Goal: Task Accomplishment & Management: Complete application form

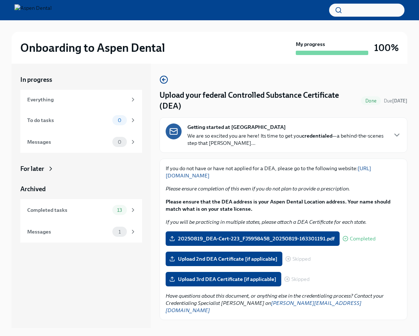
scroll to position [12, 0]
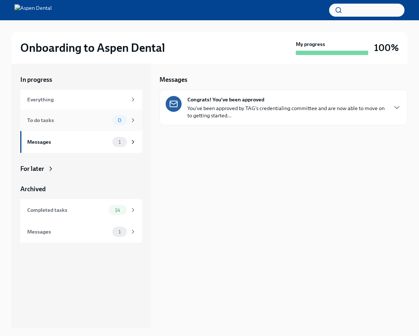
click at [65, 116] on div "To do tasks" at bounding box center [68, 120] width 82 height 8
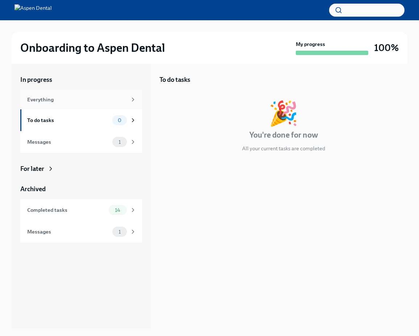
click at [65, 108] on div "Everything" at bounding box center [81, 100] width 122 height 20
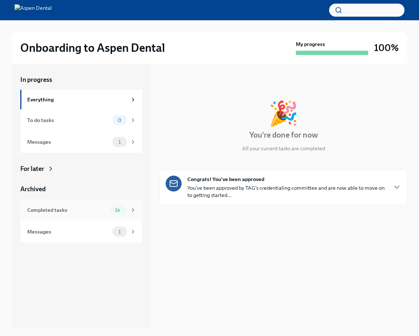
click at [96, 215] on div "Completed tasks 14" at bounding box center [81, 210] width 109 height 10
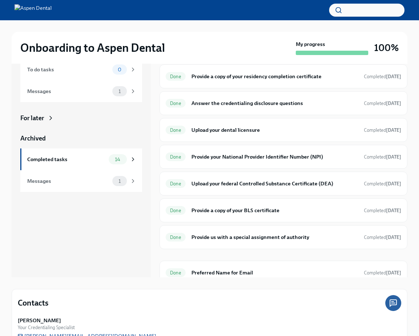
scroll to position [54, 0]
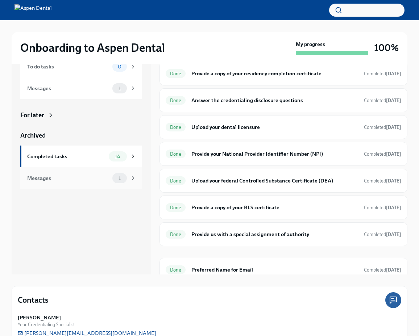
click at [100, 174] on div "Messages" at bounding box center [68, 178] width 82 height 8
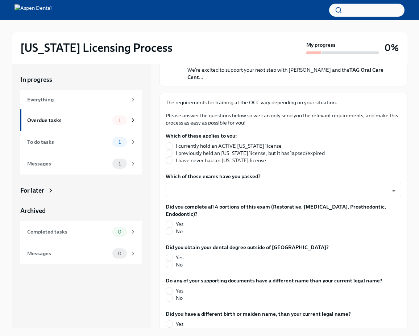
scroll to position [80, 0]
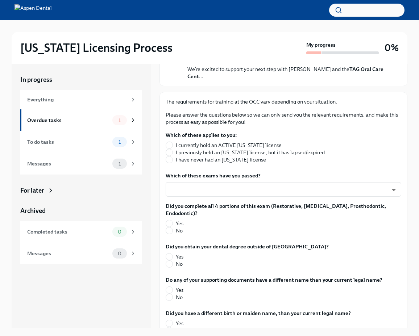
click at [223, 162] on span "I have never had an [US_STATE] license" at bounding box center [221, 159] width 90 height 7
click at [173, 162] on input "I have never had an [US_STATE] license" at bounding box center [169, 160] width 7 height 7
radio input "true"
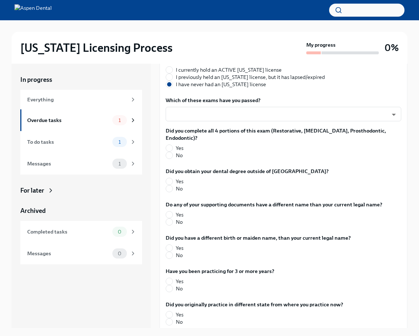
scroll to position [157, 0]
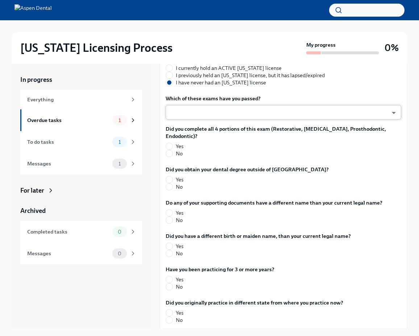
click at [231, 116] on body "[US_STATE] Licensing Process My progress 0% In progress Everything Overdue task…" at bounding box center [209, 174] width 419 height 349
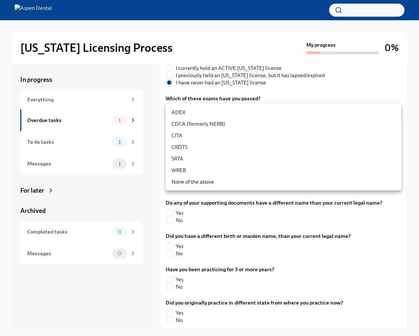
click at [231, 116] on li "ADEX" at bounding box center [284, 113] width 236 height 12
type input "pxo-W3vNi"
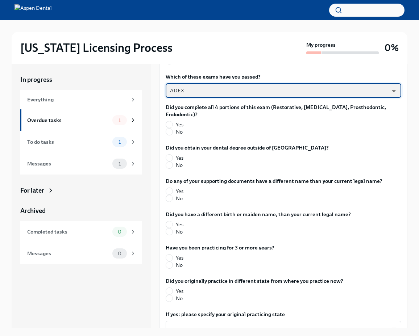
scroll to position [182, 0]
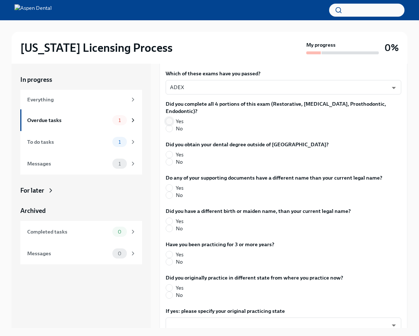
click at [169, 118] on input "Yes" at bounding box center [169, 121] width 7 height 7
radio input "true"
click at [172, 159] on div "Did you obtain your dental degree outside of [GEOGRAPHIC_DATA]? Yes No" at bounding box center [284, 155] width 236 height 28
click at [171, 159] on input "No" at bounding box center [169, 162] width 7 height 7
radio input "true"
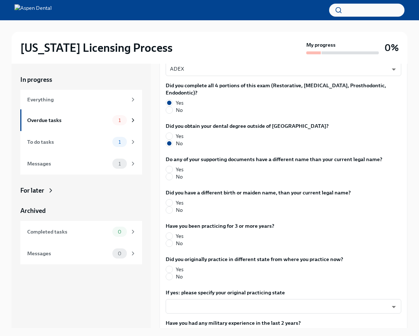
scroll to position [217, 0]
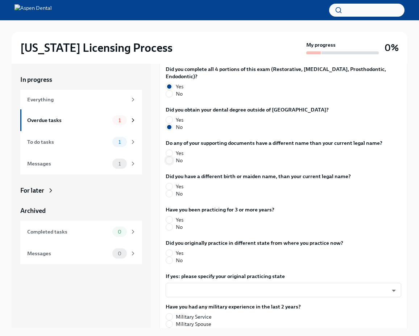
click at [170, 157] on input "No" at bounding box center [169, 160] width 7 height 7
radio input "true"
click at [174, 190] on label "No" at bounding box center [255, 193] width 179 height 7
click at [173, 191] on input "No" at bounding box center [169, 194] width 7 height 7
radio input "true"
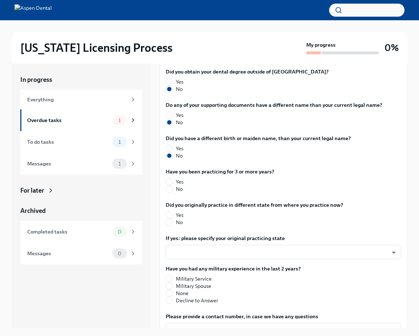
scroll to position [267, 0]
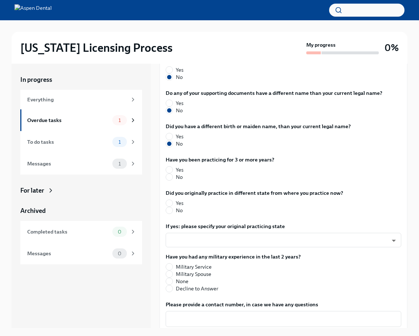
click at [173, 174] on label "No" at bounding box center [217, 177] width 103 height 7
click at [173, 174] on input "No" at bounding box center [169, 177] width 7 height 7
radio input "true"
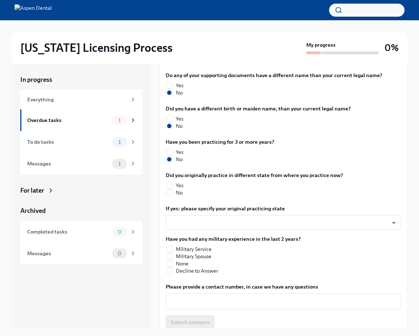
scroll to position [285, 0]
click at [170, 189] on input "No" at bounding box center [169, 192] width 7 height 7
radio input "true"
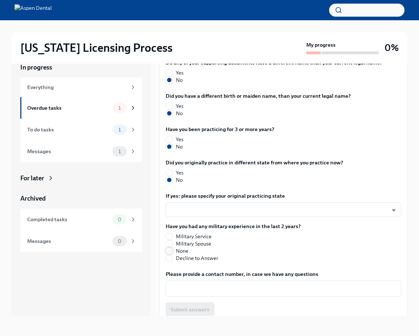
click at [171, 248] on input "None" at bounding box center [169, 251] width 7 height 7
radio input "true"
click at [180, 103] on span "Yes" at bounding box center [180, 106] width 8 height 7
click at [173, 103] on input "Yes" at bounding box center [169, 106] width 7 height 7
radio input "true"
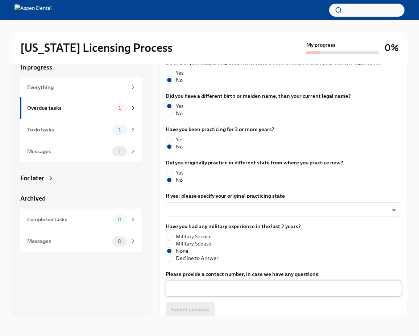
click at [220, 288] on div "x ​" at bounding box center [284, 289] width 236 height 16
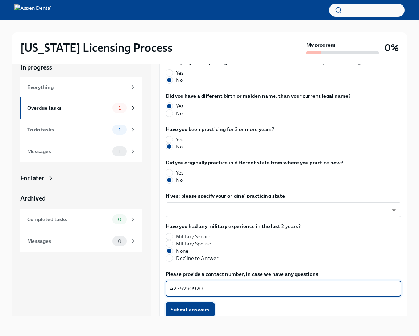
type textarea "4235790920"
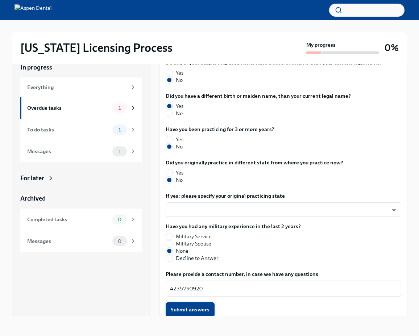
click at [199, 306] on span "Submit answers" at bounding box center [190, 309] width 39 height 7
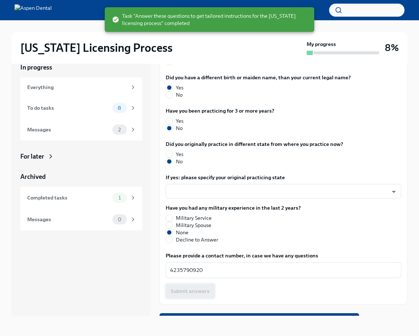
scroll to position [308, 0]
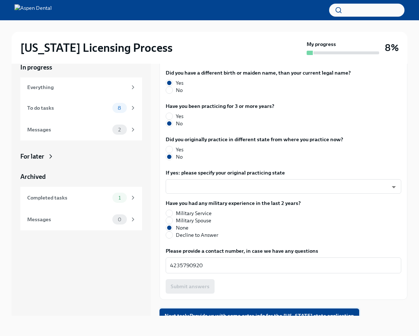
click at [198, 313] on span "Next task : Provide us with some extra info for the [US_STATE] state application" at bounding box center [260, 316] width 190 height 7
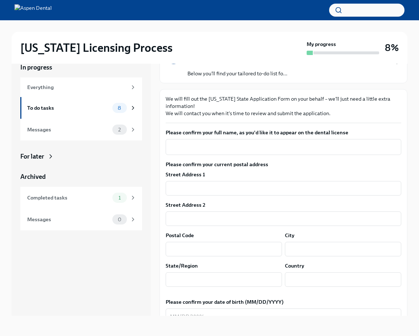
scroll to position [69, 0]
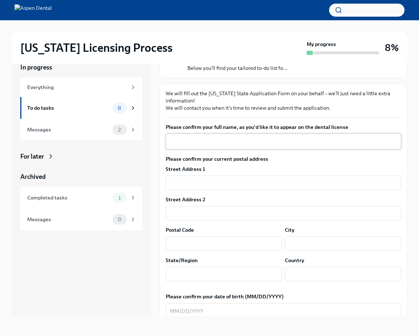
click at [257, 138] on textarea "Please confirm your full name, as you'd like it to appear on the dental license" at bounding box center [283, 141] width 227 height 9
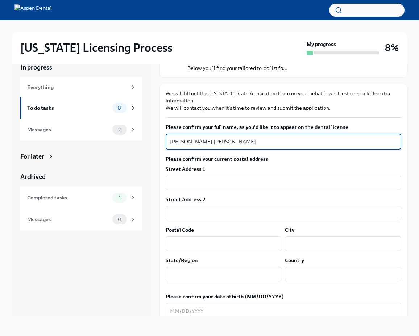
scroll to position [94, 0]
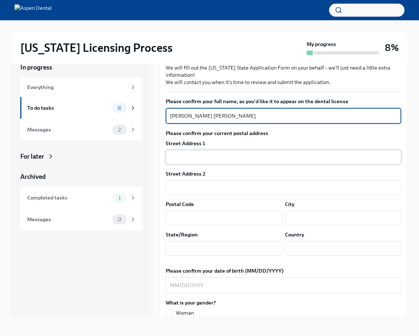
type textarea "[PERSON_NAME] [PERSON_NAME]"
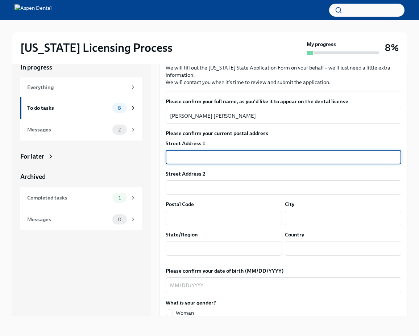
click at [247, 158] on input "text" at bounding box center [284, 157] width 236 height 15
type input "[STREET_ADDRESS]"
type input "37363-4887"
type input "Ooltewah"
type input "TN"
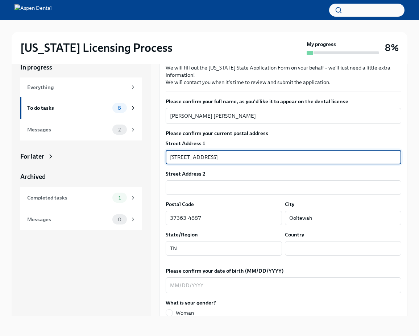
type input "US"
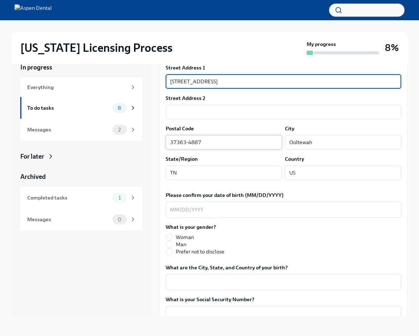
scroll to position [191, 0]
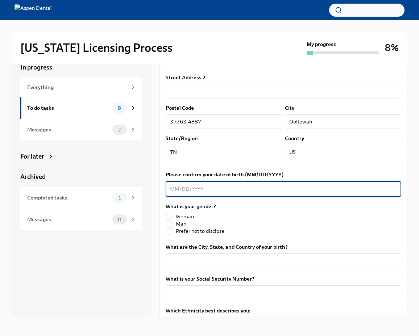
click at [219, 188] on textarea "Please confirm your date of birth (MM/DD/YYYY)" at bounding box center [283, 189] width 227 height 9
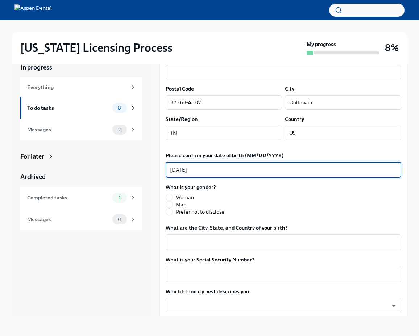
scroll to position [213, 0]
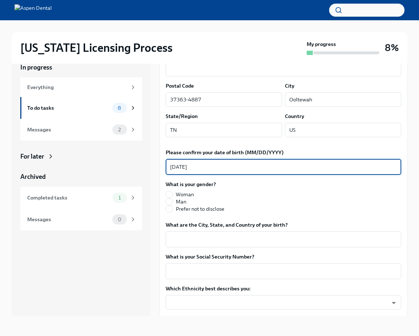
type textarea "[DATE]"
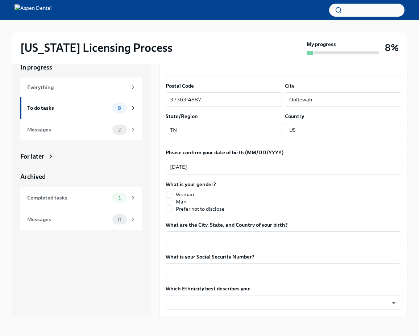
click at [182, 204] on span "Man" at bounding box center [181, 201] width 11 height 7
click at [173, 204] on input "Man" at bounding box center [169, 202] width 7 height 7
radio input "true"
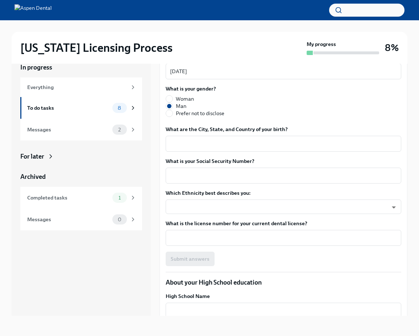
scroll to position [309, 0]
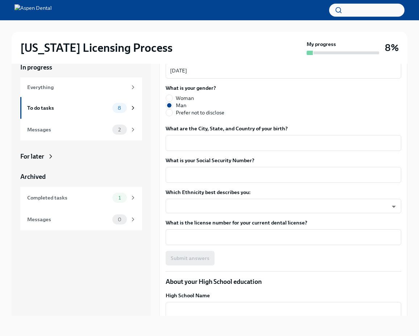
click at [194, 152] on div "Please confirm your full name, as you'd like it to appear on the dental license…" at bounding box center [284, 74] width 236 height 383
click at [194, 146] on textarea "What are the City, State, and Country of your birth?" at bounding box center [283, 143] width 227 height 9
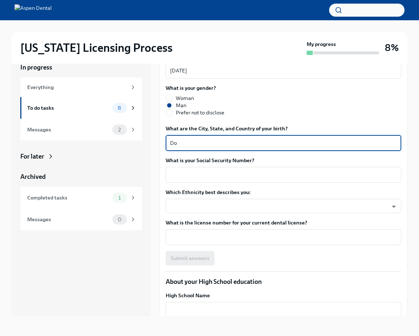
type textarea "D"
type textarea "[GEOGRAPHIC_DATA], [GEOGRAPHIC_DATA]"
click at [195, 172] on textarea "What is your Social Security Number?" at bounding box center [283, 175] width 227 height 9
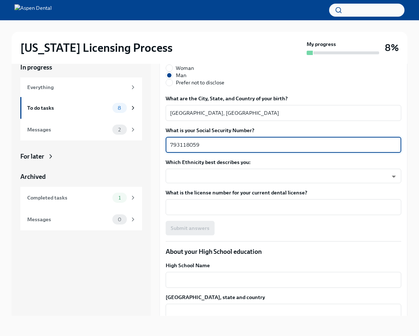
scroll to position [349, 0]
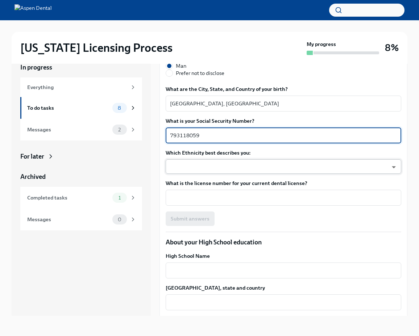
type textarea "793118059"
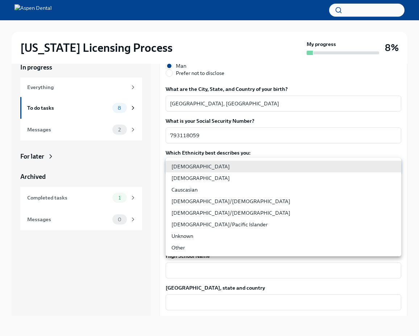
click at [204, 164] on body "[US_STATE] Licensing Process My progress 8% In progress Everything To do tasks …" at bounding box center [209, 162] width 419 height 349
click at [207, 179] on li "[DEMOGRAPHIC_DATA]" at bounding box center [284, 179] width 236 height 12
type input "930Z9RFkx"
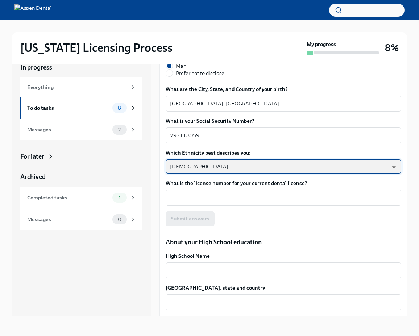
scroll to position [373, 0]
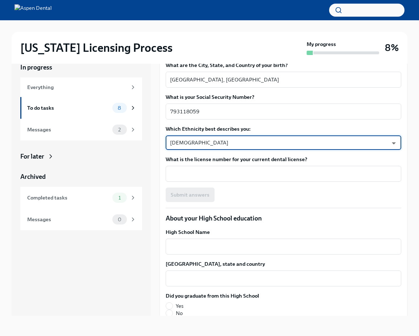
click at [211, 182] on div "Please confirm your full name, as you'd like it to appear on the dental license…" at bounding box center [284, 10] width 236 height 383
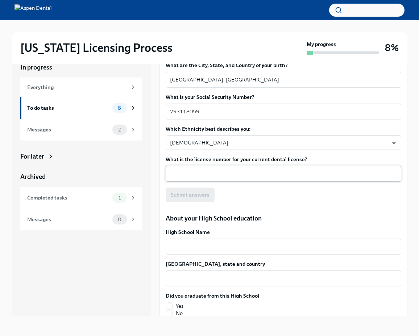
click at [211, 178] on textarea "What is the license number for your current dental license?" at bounding box center [283, 174] width 227 height 9
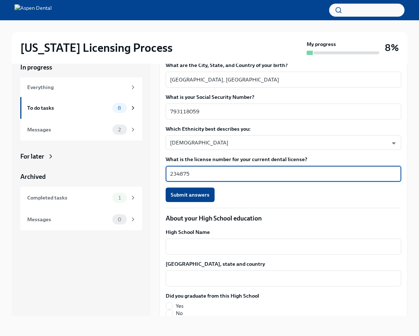
click at [181, 176] on textarea "234875" at bounding box center [283, 174] width 227 height 9
click at [171, 175] on textarea "123875" at bounding box center [283, 174] width 227 height 9
type textarea "DN123875"
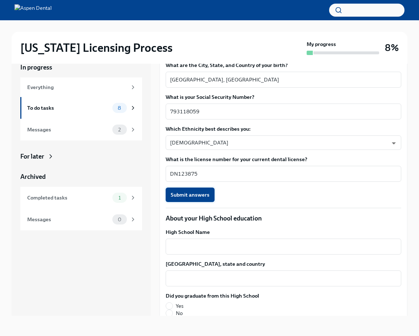
click at [195, 190] on button "Submit answers" at bounding box center [190, 195] width 49 height 15
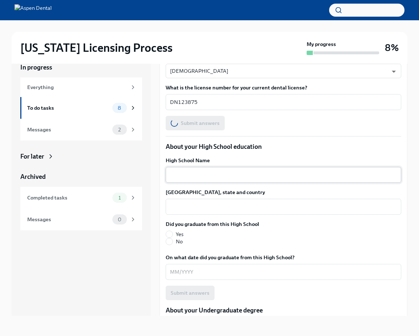
scroll to position [472, 0]
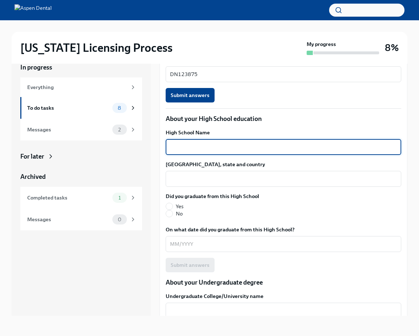
click at [190, 148] on textarea "High School Name" at bounding box center [283, 147] width 227 height 9
type textarea "[GEOGRAPHIC_DATA]"
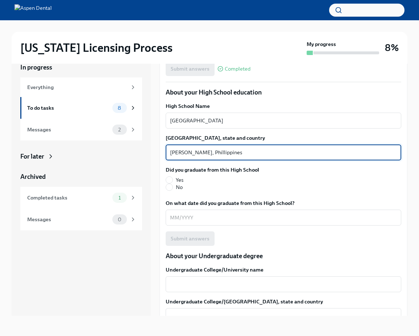
scroll to position [526, 0]
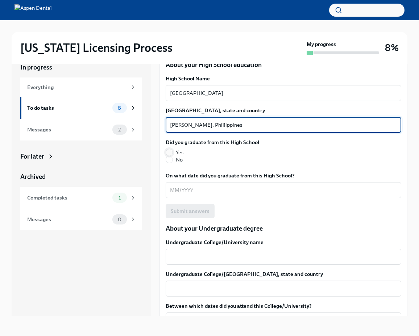
type textarea "[PERSON_NAME], Phillippines"
click at [172, 154] on input "Yes" at bounding box center [169, 152] width 7 height 7
radio input "true"
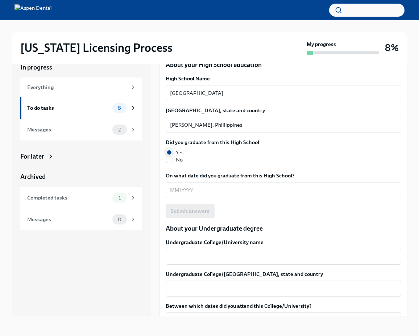
scroll to position [553, 0]
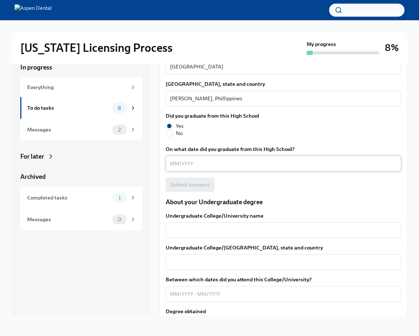
click at [193, 170] on div "x ​" at bounding box center [284, 164] width 236 height 16
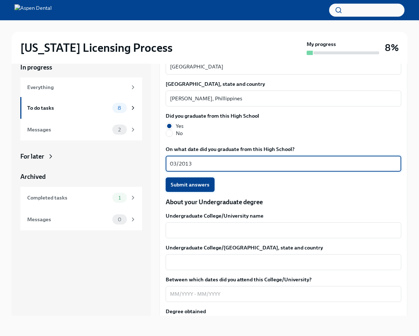
type textarea "03/2013"
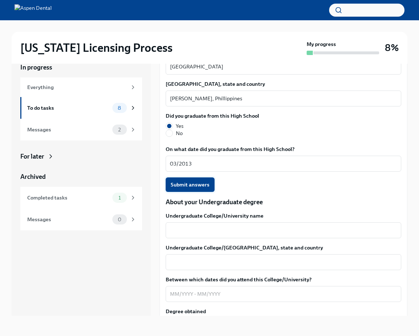
click at [191, 186] on span "Submit answers" at bounding box center [190, 184] width 39 height 7
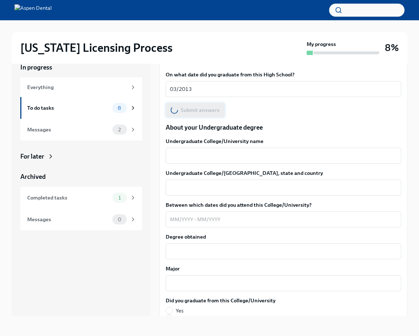
scroll to position [641, 0]
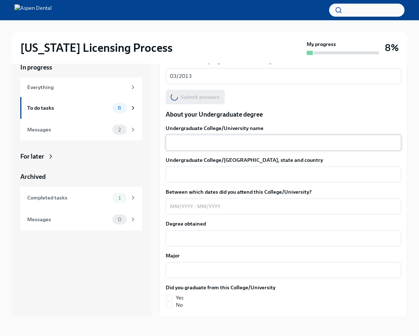
click at [199, 142] on textarea "Undergraduate College/University name" at bounding box center [283, 142] width 227 height 9
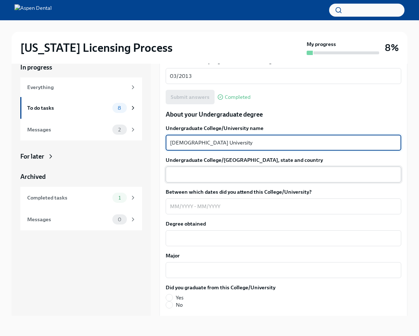
type textarea "[DEMOGRAPHIC_DATA] University"
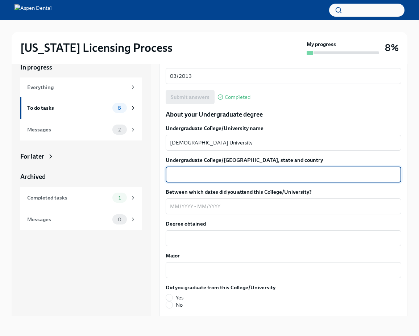
click at [202, 171] on textarea "Undergraduate College/[GEOGRAPHIC_DATA], state and country" at bounding box center [283, 174] width 227 height 9
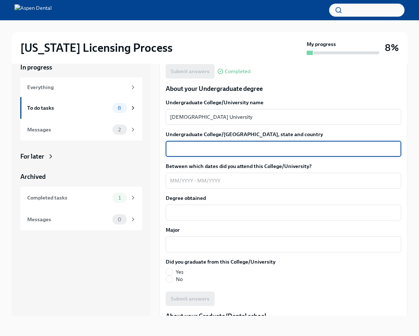
scroll to position [667, 0]
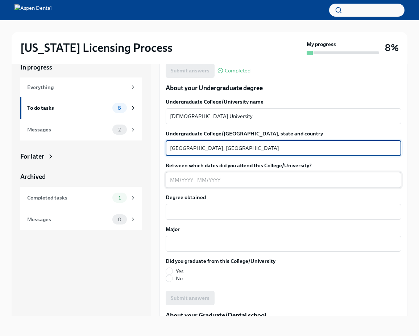
type textarea "[GEOGRAPHIC_DATA], [GEOGRAPHIC_DATA]"
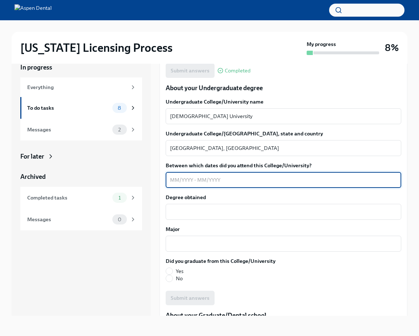
click at [204, 180] on textarea "Between which dates did you attend this College/University?" at bounding box center [283, 180] width 227 height 9
type textarea "0"
type textarea "07/2014-12/2019"
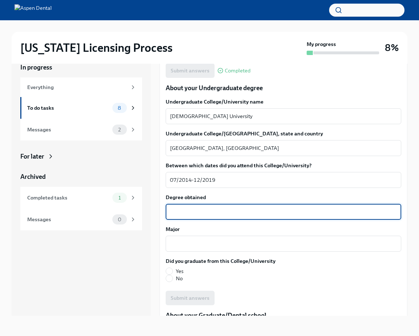
click at [232, 212] on textarea "Degree obtained" at bounding box center [283, 212] width 227 height 9
type textarea "B.S. Business Administration"
click at [219, 245] on textarea "Major" at bounding box center [283, 244] width 227 height 9
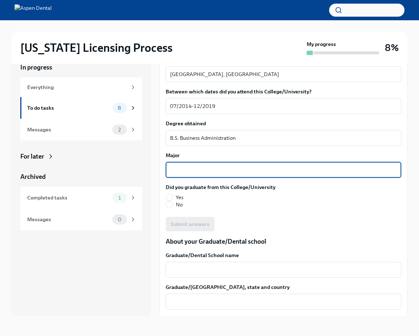
scroll to position [746, 0]
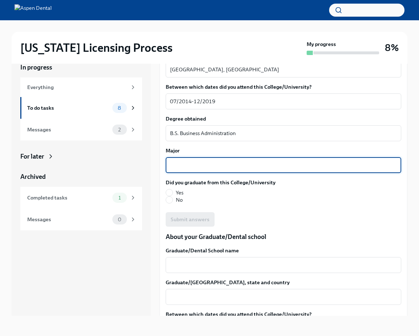
type textarea "B"
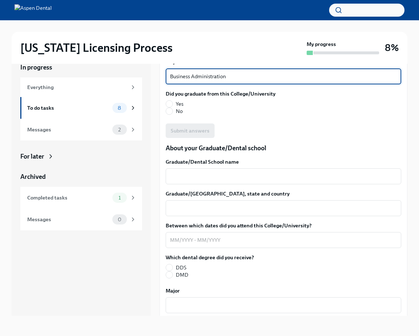
scroll to position [835, 0]
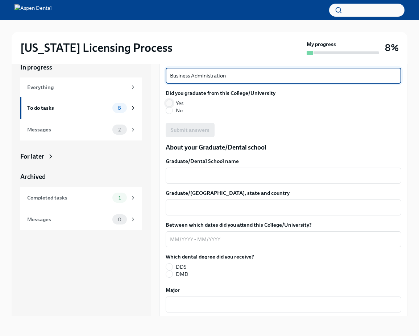
type textarea "Business Administration"
click at [171, 102] on input "Yes" at bounding box center [169, 103] width 7 height 7
radio input "true"
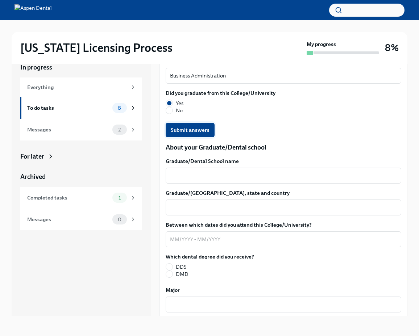
click at [190, 128] on span "Submit answers" at bounding box center [190, 130] width 39 height 7
click at [204, 179] on textarea "Graduate/Dental School name" at bounding box center [283, 175] width 227 height 9
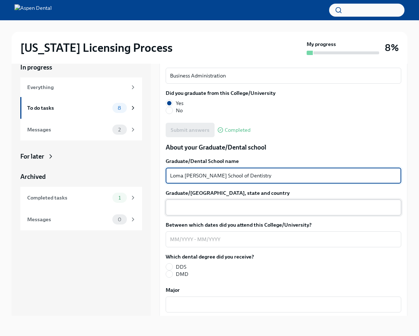
type textarea "Loma [PERSON_NAME] School of Dentistry"
click at [209, 207] on textarea "Graduate/[GEOGRAPHIC_DATA], state and country" at bounding box center [283, 207] width 227 height 9
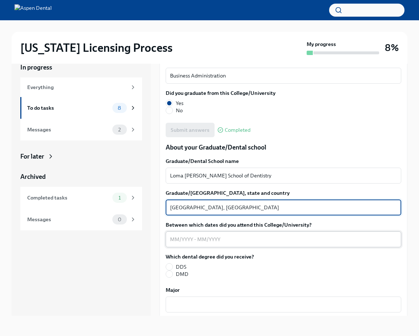
type textarea "[GEOGRAPHIC_DATA], [GEOGRAPHIC_DATA]"
click at [174, 239] on textarea "Between which dates did you attend this College/University?" at bounding box center [283, 239] width 227 height 9
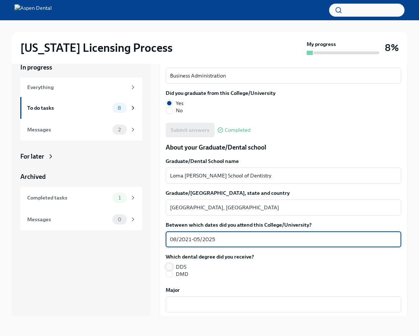
type textarea "08/2021-05/2025"
click at [171, 266] on input "DDS" at bounding box center [169, 267] width 7 height 7
radio input "true"
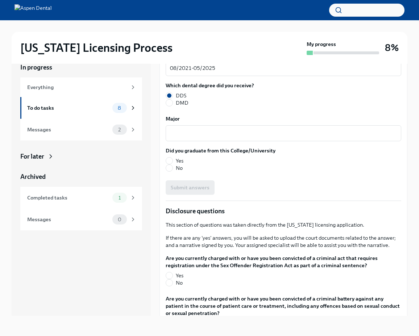
scroll to position [1016, 0]
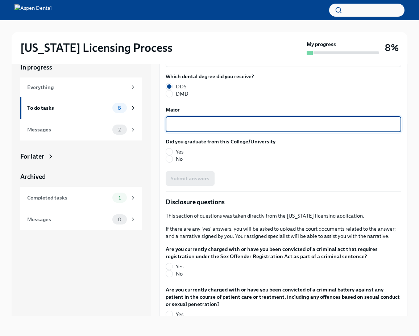
click at [202, 125] on textarea "Major" at bounding box center [283, 124] width 227 height 9
type textarea "Doctor of [MEDICAL_DATA]"
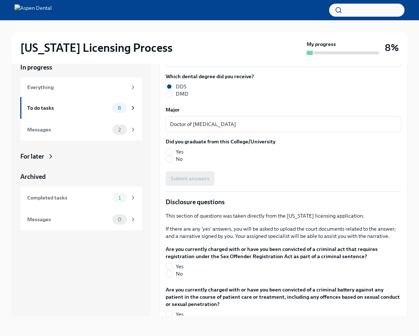
click at [179, 149] on span "Yes" at bounding box center [180, 151] width 8 height 7
click at [173, 149] on input "Yes" at bounding box center [169, 152] width 7 height 7
radio input "true"
click at [196, 179] on span "Submit answers" at bounding box center [190, 178] width 39 height 7
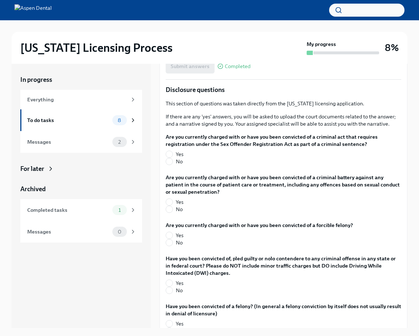
scroll to position [1150, 0]
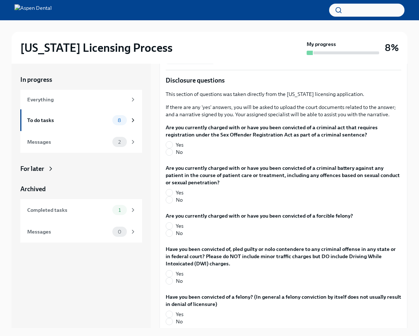
click at [178, 152] on span "No" at bounding box center [179, 152] width 7 height 7
click at [173, 152] on input "No" at bounding box center [169, 152] width 7 height 7
radio input "true"
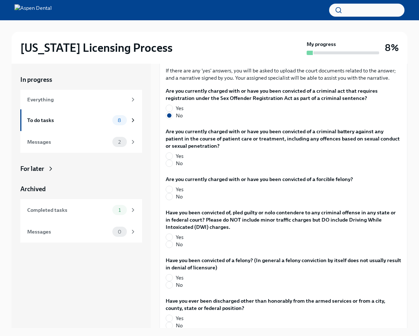
scroll to position [1186, 0]
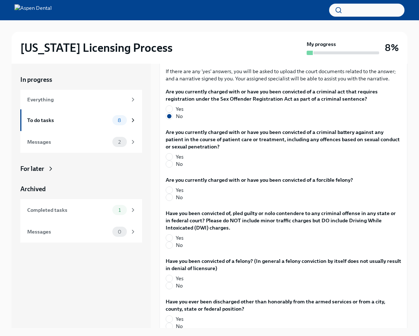
click at [178, 165] on span "No" at bounding box center [179, 164] width 7 height 7
click at [173, 165] on input "No" at bounding box center [169, 164] width 7 height 7
radio input "true"
click at [177, 197] on span "No" at bounding box center [179, 197] width 7 height 7
click at [173, 197] on input "No" at bounding box center [169, 197] width 7 height 7
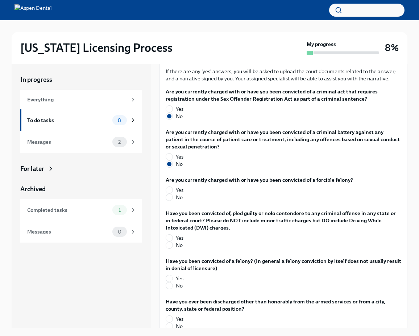
radio input "true"
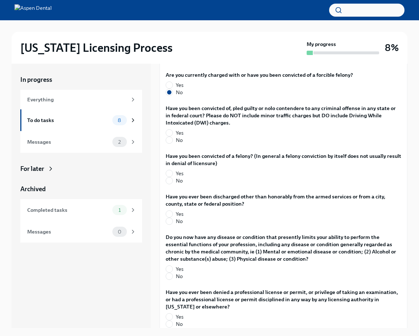
scroll to position [1292, 0]
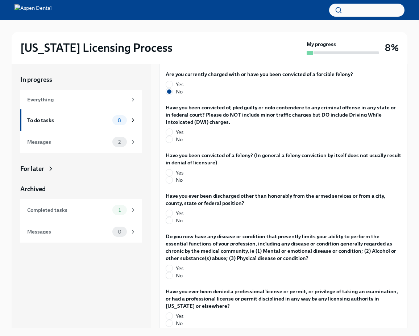
click at [177, 142] on span "No" at bounding box center [179, 139] width 7 height 7
click at [173, 142] on input "No" at bounding box center [169, 139] width 7 height 7
radio input "true"
click at [176, 180] on span "No" at bounding box center [179, 180] width 7 height 7
click at [173, 180] on input "No" at bounding box center [169, 180] width 7 height 7
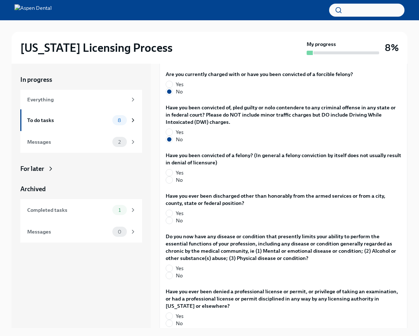
radio input "true"
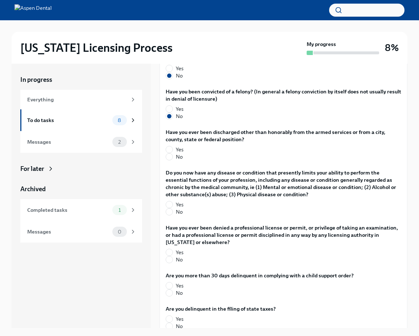
scroll to position [1376, 0]
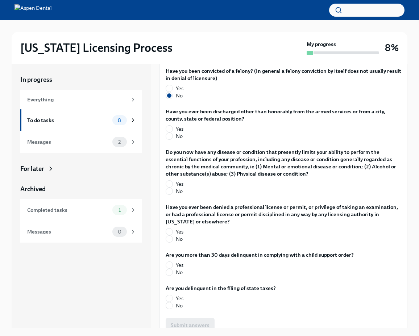
click at [173, 138] on label "No" at bounding box center [281, 136] width 230 height 7
click at [173, 138] on input "No" at bounding box center [169, 136] width 7 height 7
radio input "true"
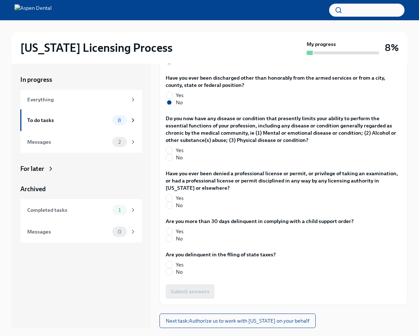
click at [174, 158] on label "No" at bounding box center [281, 157] width 230 height 7
click at [173, 158] on input "No" at bounding box center [169, 157] width 7 height 7
radio input "true"
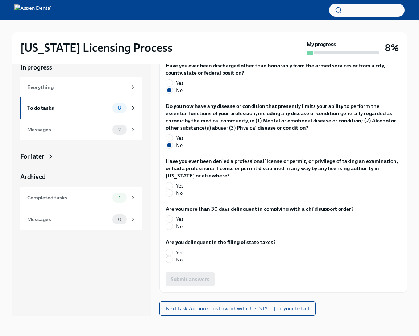
click at [180, 194] on span "No" at bounding box center [179, 193] width 7 height 7
click at [173, 194] on input "No" at bounding box center [169, 193] width 7 height 7
radio input "true"
click at [179, 230] on span "No" at bounding box center [179, 226] width 7 height 7
click at [173, 230] on input "No" at bounding box center [169, 226] width 7 height 7
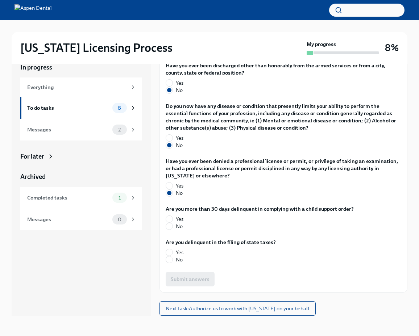
radio input "true"
click at [176, 260] on span "No" at bounding box center [179, 259] width 7 height 7
click at [173, 260] on input "No" at bounding box center [169, 260] width 7 height 7
radio input "true"
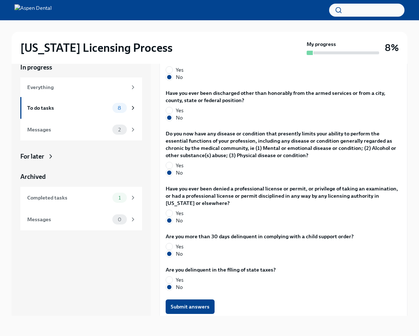
scroll to position [1410, 0]
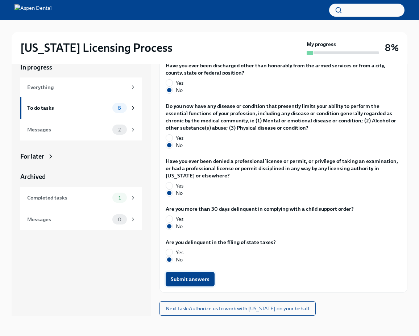
click at [197, 281] on span "Submit answers" at bounding box center [190, 279] width 39 height 7
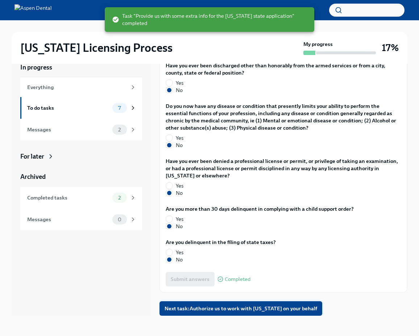
click at [237, 311] on span "Next task : Authorize us to work with [US_STATE] on your behalf" at bounding box center [241, 308] width 153 height 7
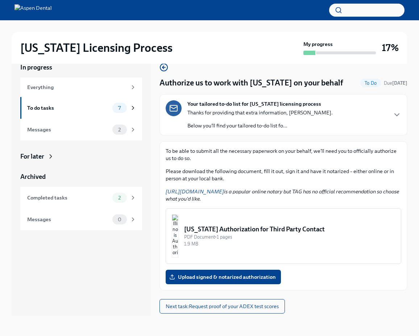
click at [224, 232] on div "[US_STATE] Authorization for Third Party Contact" at bounding box center [289, 229] width 211 height 9
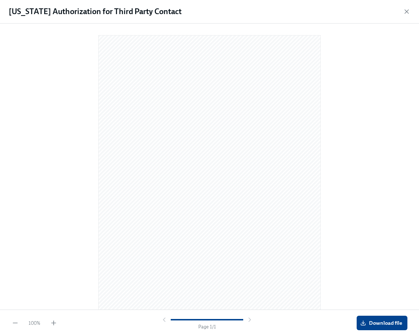
scroll to position [13, 0]
click at [376, 324] on span "Download file" at bounding box center [382, 323] width 41 height 7
click at [408, 10] on icon "button" at bounding box center [407, 12] width 4 height 4
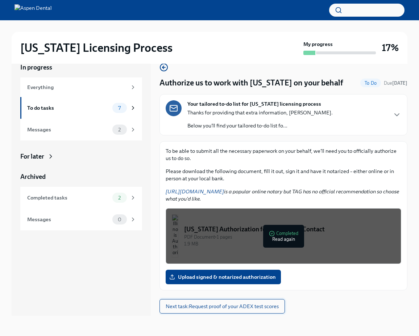
click at [227, 305] on span "Next task : Request proof of your ADEX test scores" at bounding box center [222, 306] width 113 height 7
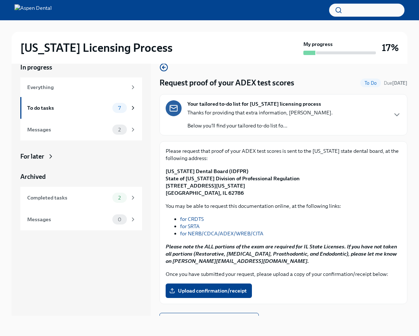
scroll to position [12, 0]
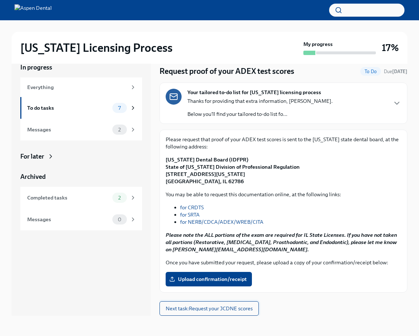
click at [210, 311] on span "Next task : Request your JCDNE scores" at bounding box center [209, 308] width 87 height 7
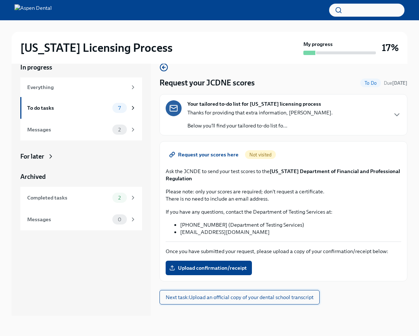
click at [217, 301] on span "Next task : Upload an official copy of your dental school transcript" at bounding box center [240, 297] width 148 height 7
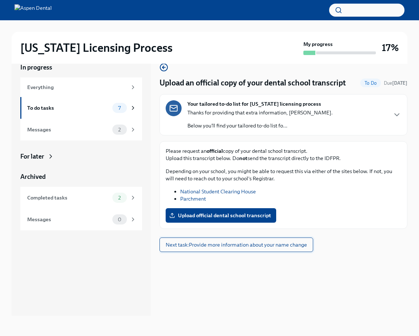
click at [235, 247] on span "Next task : Provide more information about your name change" at bounding box center [236, 244] width 141 height 7
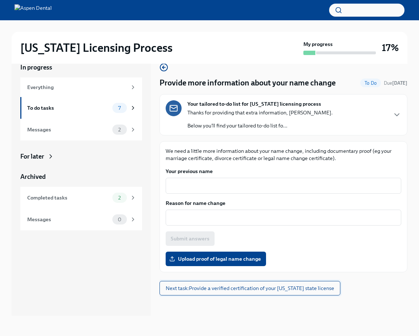
click at [227, 289] on span "Next task : Provide a verified certification of your [US_STATE] state license" at bounding box center [250, 288] width 169 height 7
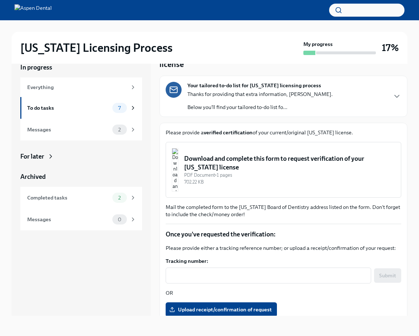
scroll to position [33, 0]
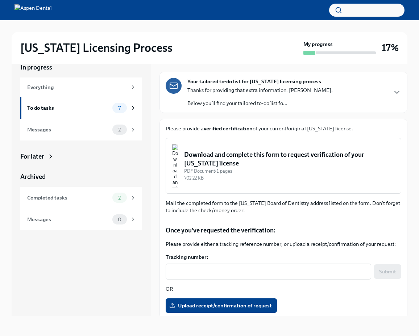
click at [243, 158] on div "Download and complete this form to request verification of your [US_STATE] lice…" at bounding box center [289, 158] width 211 height 17
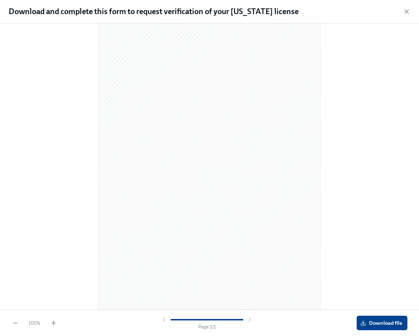
scroll to position [0, 0]
click at [372, 74] on div at bounding box center [210, 165] width 396 height 272
click at [367, 322] on span "Download file" at bounding box center [382, 323] width 41 height 7
click at [406, 10] on icon "button" at bounding box center [406, 11] width 7 height 7
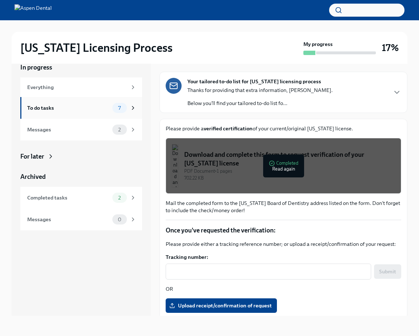
click at [89, 109] on div "To do tasks" at bounding box center [68, 108] width 82 height 8
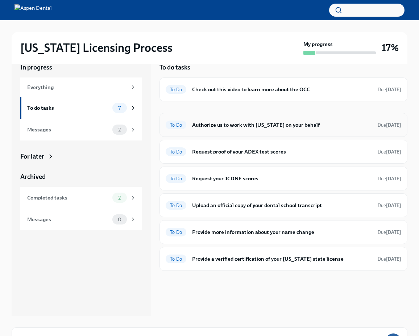
click at [210, 126] on h6 "Authorize us to work with [US_STATE] on your behalf" at bounding box center [282, 125] width 180 height 8
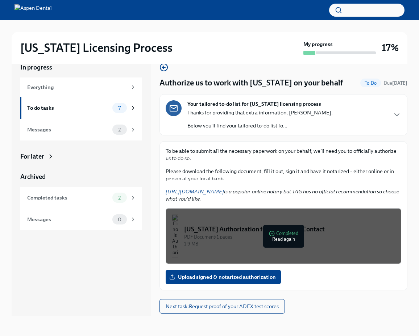
click at [250, 242] on div "1.9 MB" at bounding box center [289, 244] width 211 height 7
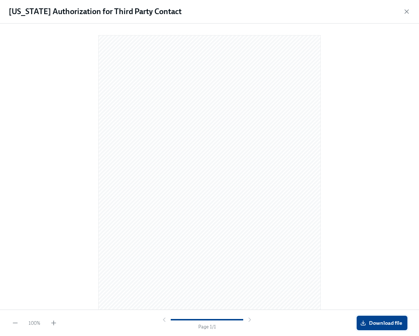
click at [376, 319] on button "Download file" at bounding box center [382, 323] width 51 height 15
